Goal: Navigation & Orientation: Find specific page/section

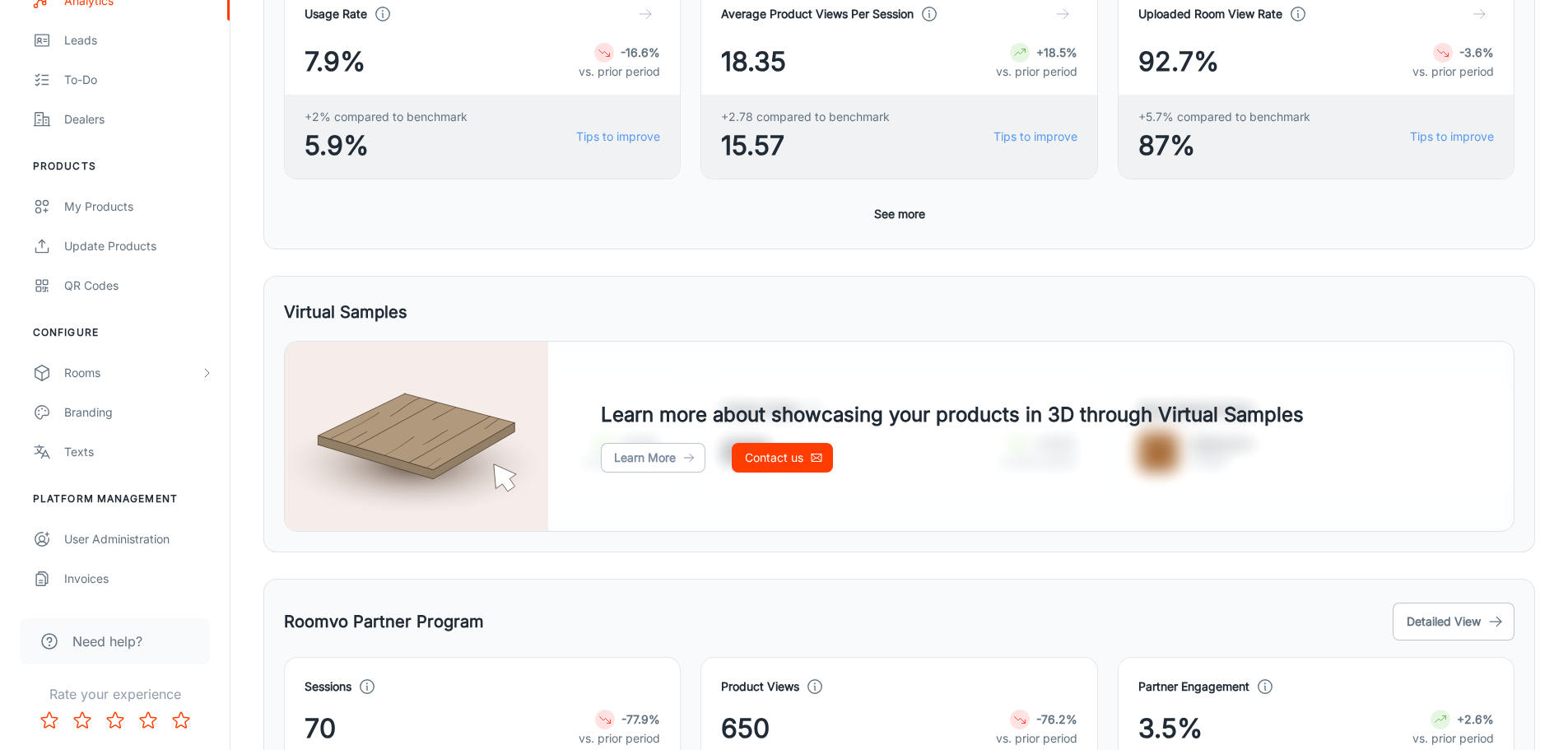
scroll to position [449, 0]
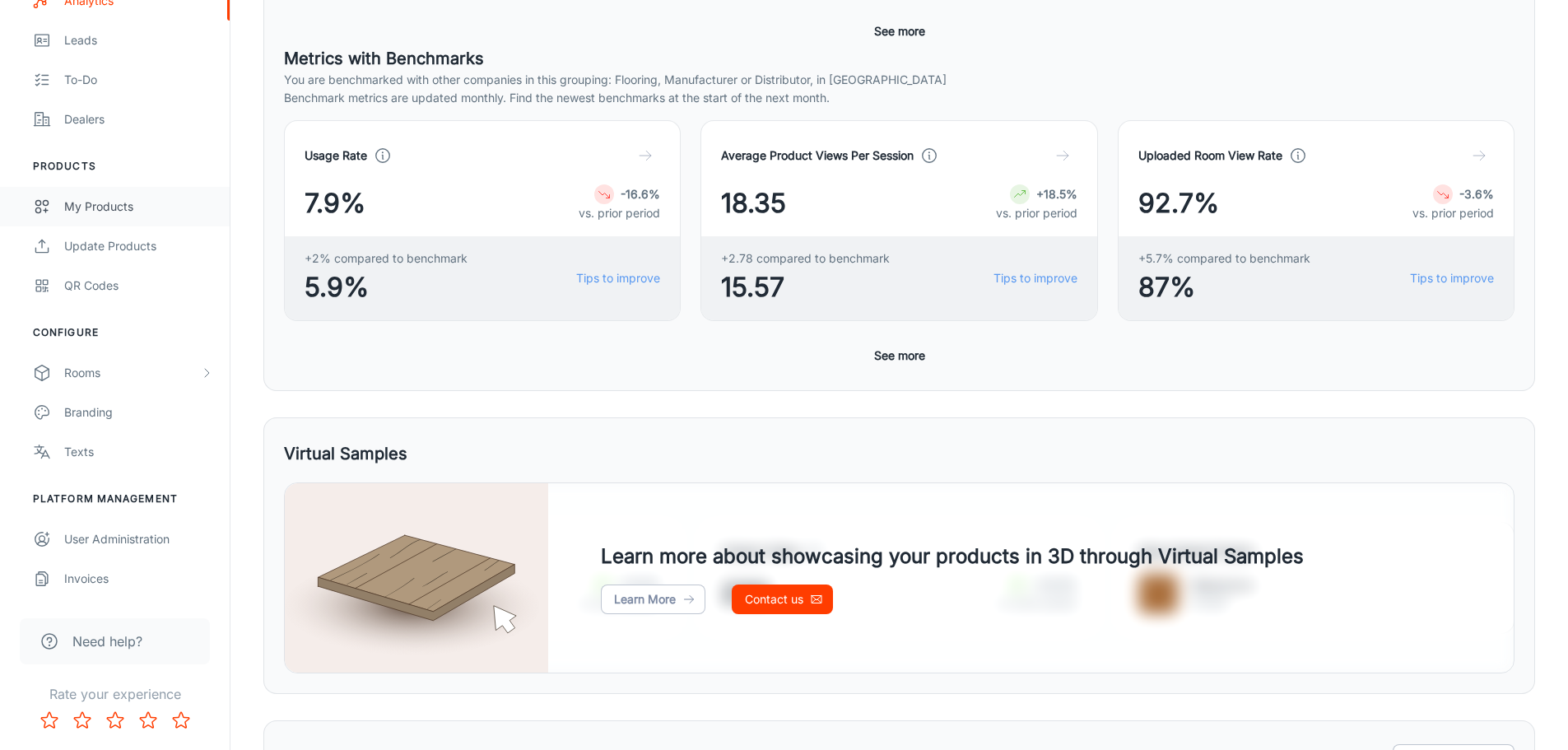
click at [109, 203] on div "My Products" at bounding box center [139, 206] width 149 height 18
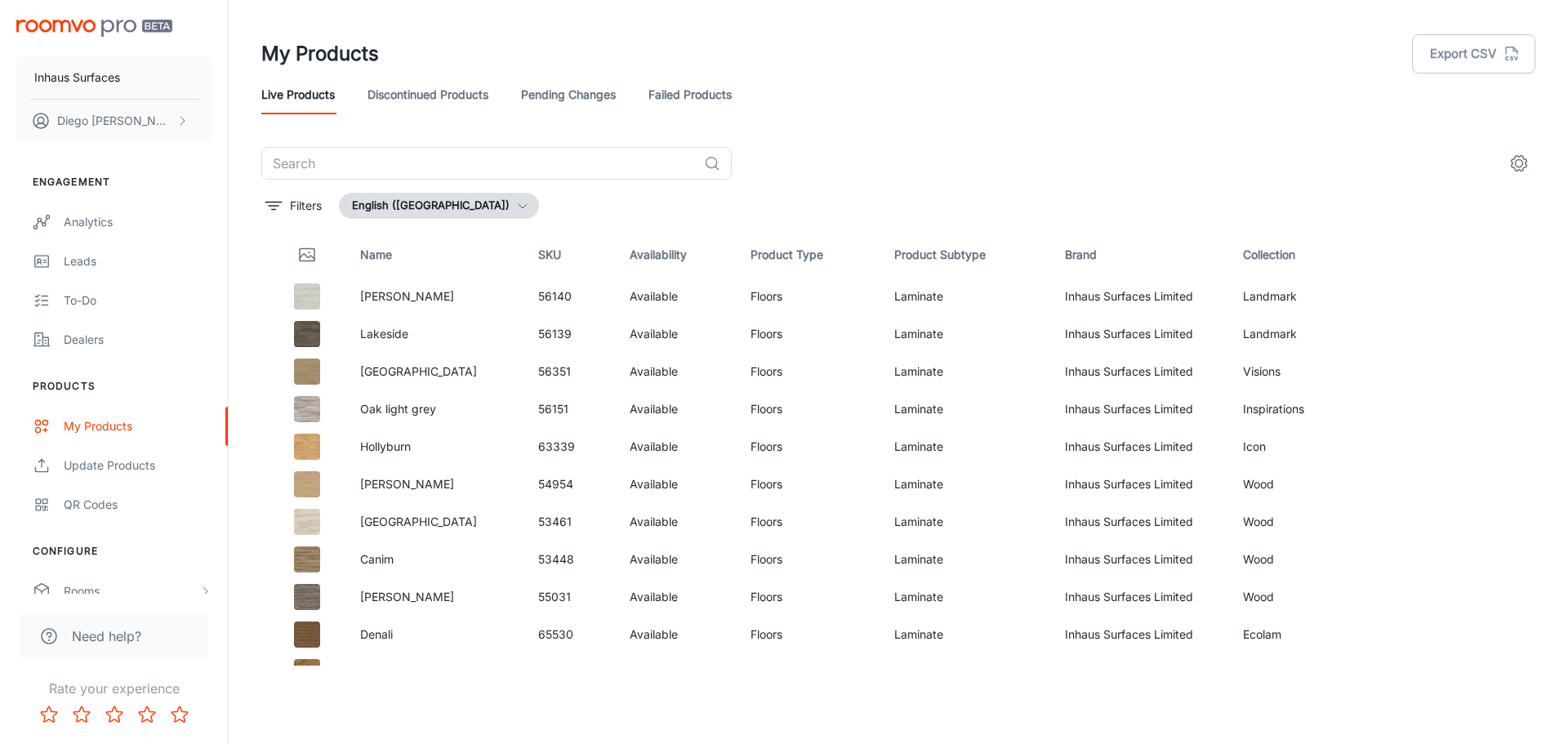
click at [382, 107] on link "Discontinued Products" at bounding box center [427, 95] width 120 height 39
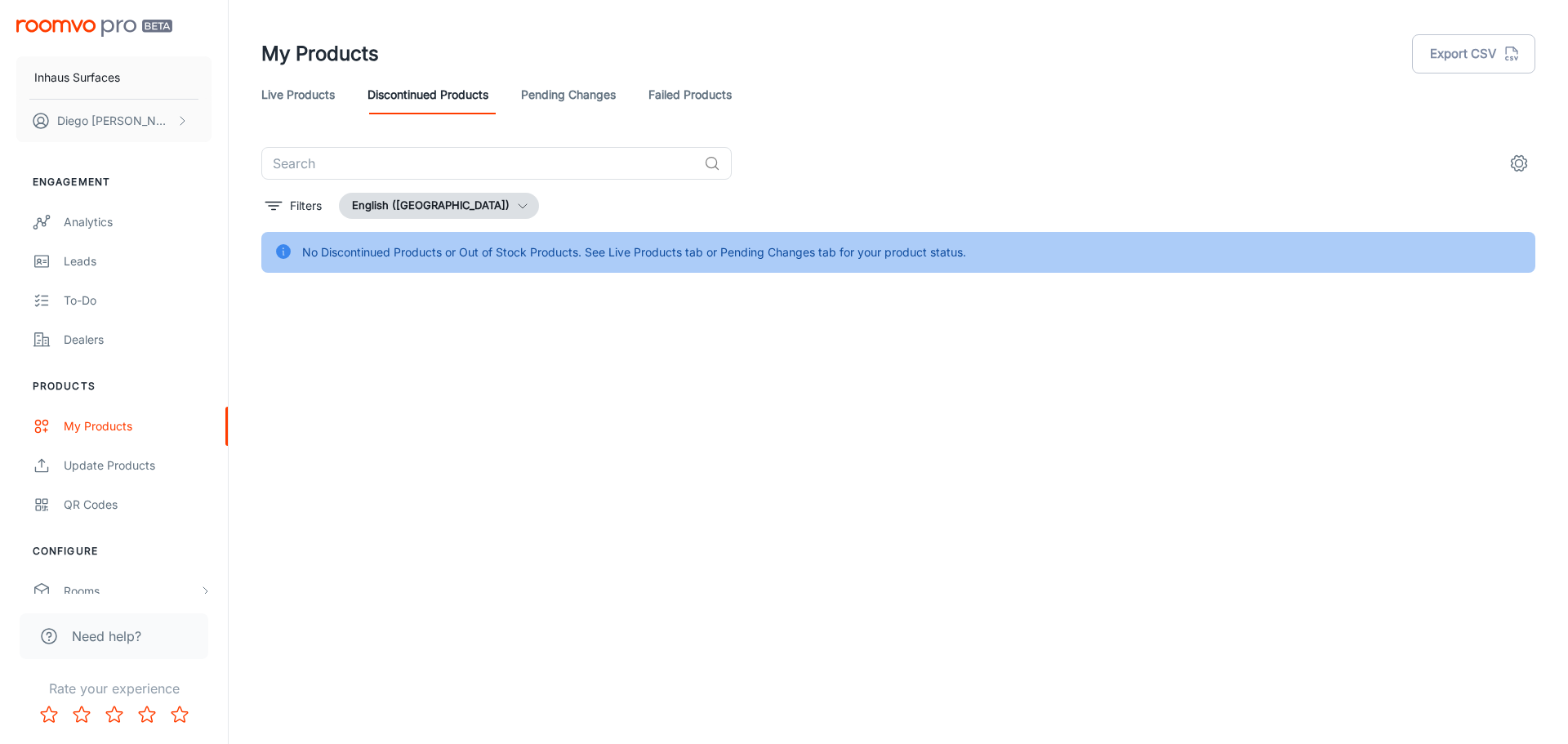
click at [335, 95] on link "Live Products" at bounding box center [298, 95] width 74 height 39
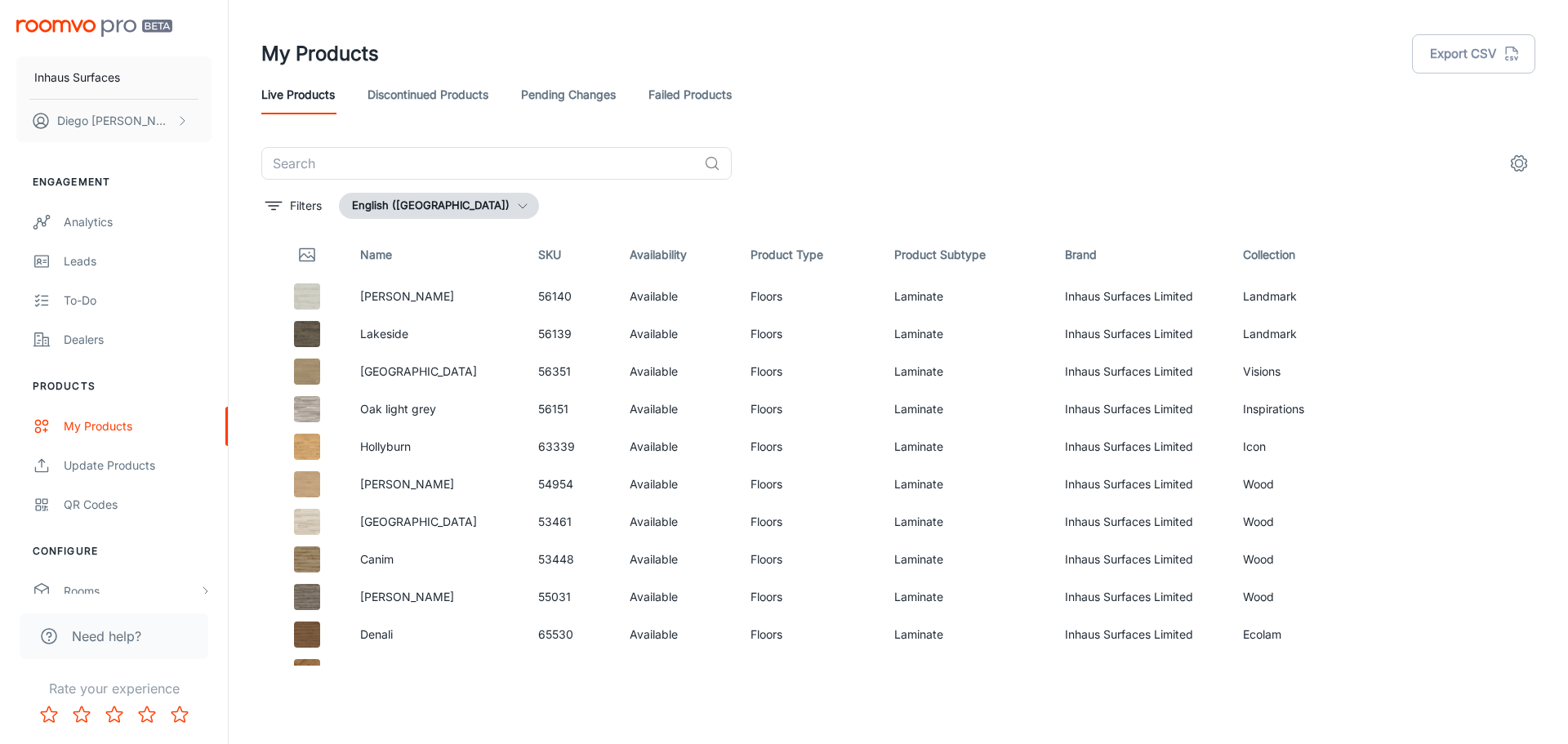
click at [566, 92] on link "Pending Changes" at bounding box center [569, 95] width 95 height 39
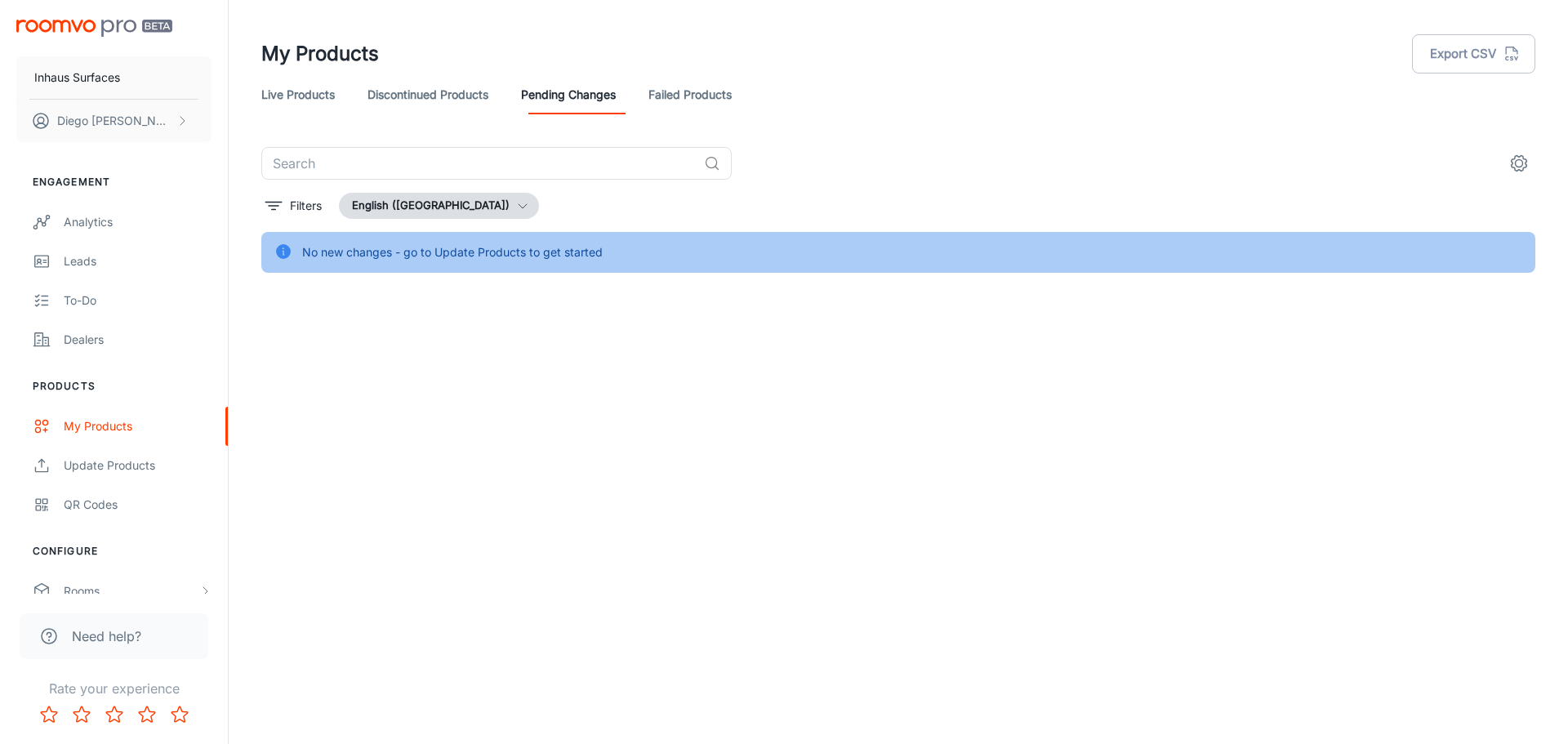
click at [677, 99] on link "Failed Products" at bounding box center [690, 95] width 84 height 39
click at [327, 85] on link "Live Products" at bounding box center [298, 95] width 74 height 39
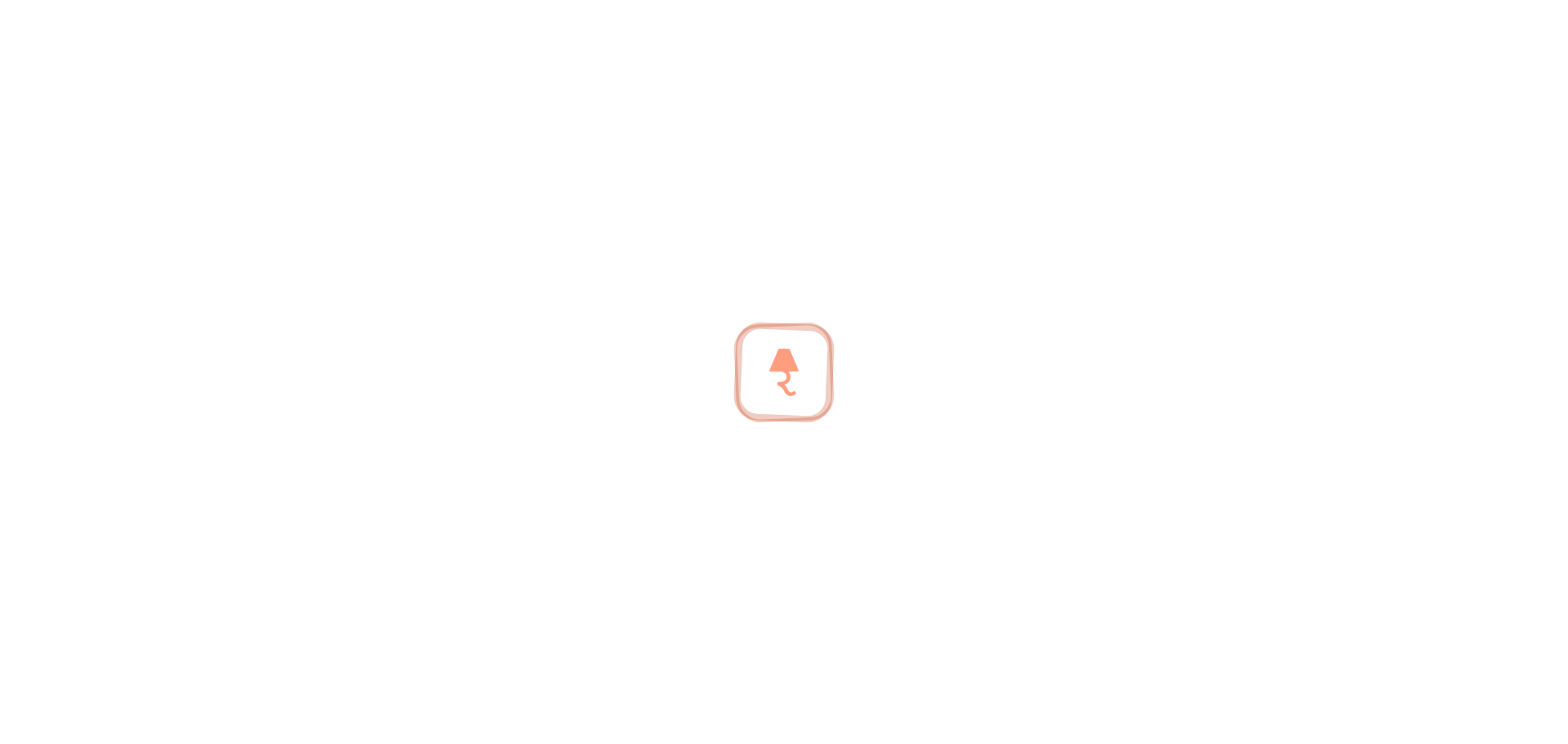
click at [308, 95] on div at bounding box center [784, 372] width 1568 height 744
